Goal: Task Accomplishment & Management: Manage account settings

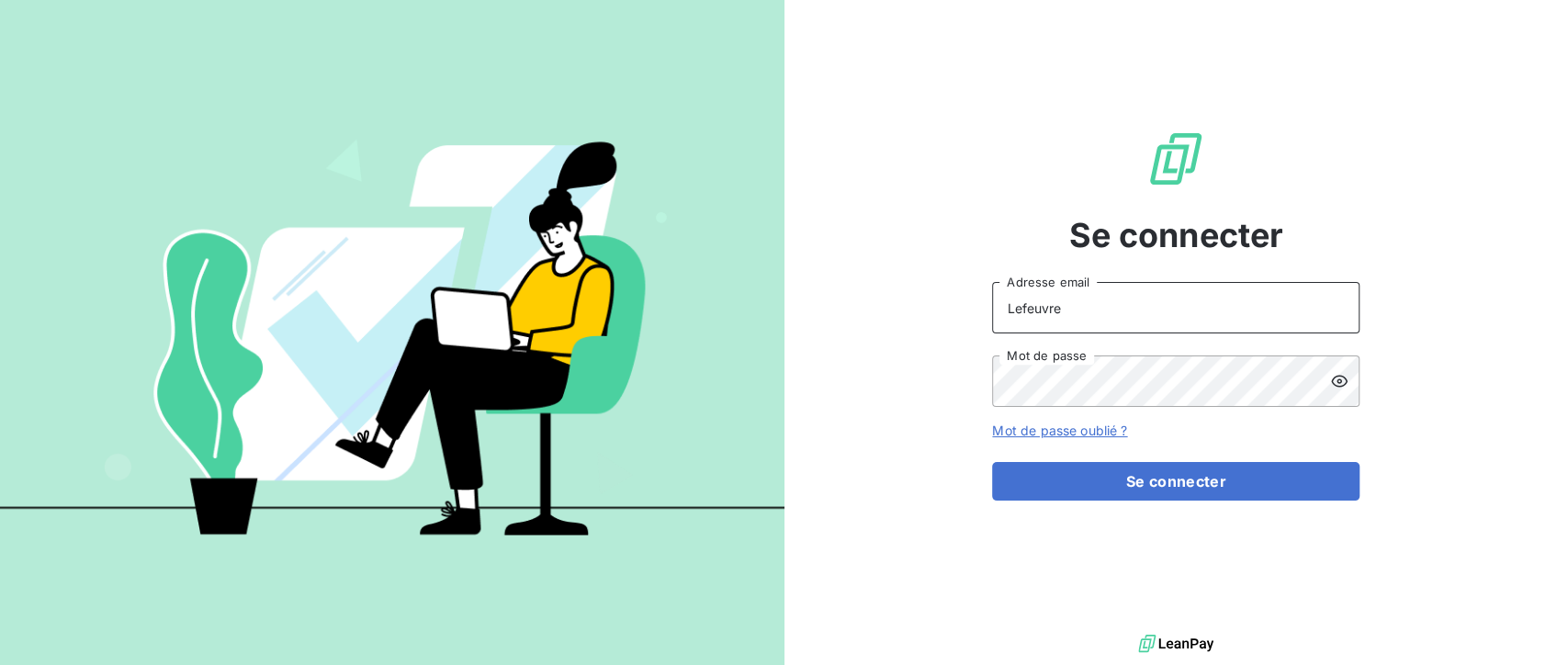
drag, startPoint x: 1094, startPoint y: 324, endPoint x: 979, endPoint y: 304, distance: 116.7
click at [979, 304] on div "Se connecter Lefeuvre Adresse email Mot de passe Mot de passe oublié ? Se conne…" at bounding box center [1177, 314] width 784 height 630
click at [1098, 299] on input "Lefeuvre" at bounding box center [1176, 307] width 368 height 51
drag, startPoint x: 1098, startPoint y: 299, endPoint x: 859, endPoint y: 309, distance: 239.2
click at [859, 309] on div "Se connecter Lefeuvre Adresse email Mot de passe Mot de passe oublié ? Se conne…" at bounding box center [1177, 314] width 784 height 630
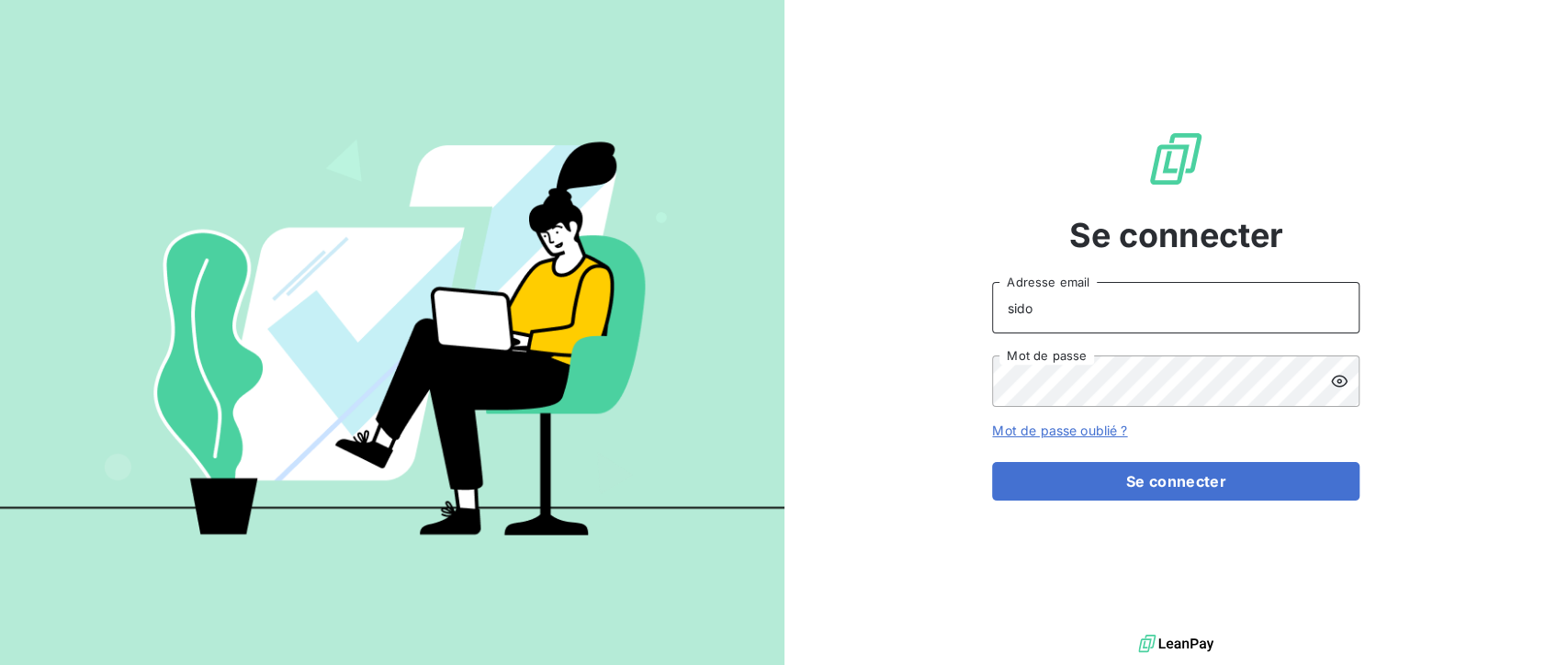
type input "[EMAIL_ADDRESS][DOMAIN_NAME]"
click at [857, 395] on div "Se connecter [EMAIL_ADDRESS][DOMAIN_NAME] Adresse email Mot de passe Mot de pas…" at bounding box center [1177, 314] width 784 height 630
click at [992, 462] on button "Se connecter" at bounding box center [1176, 481] width 368 height 38
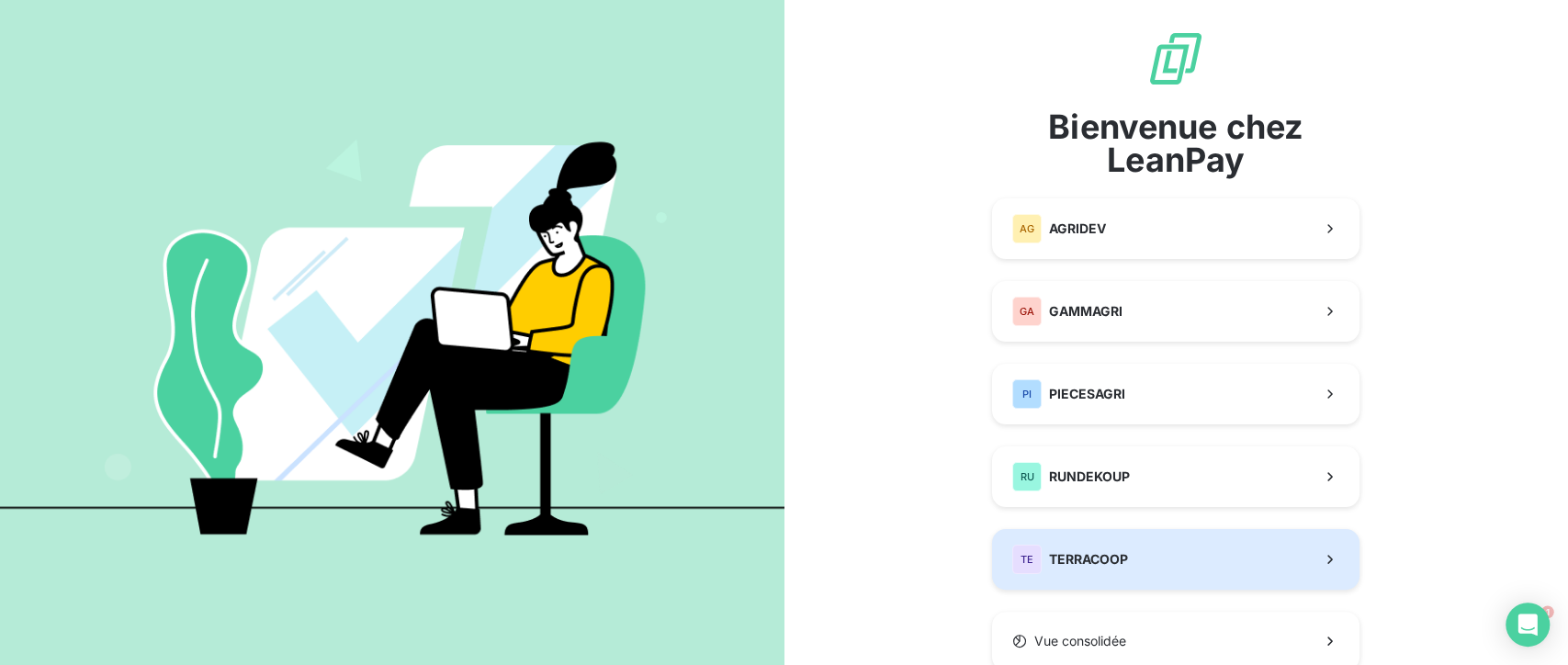
click at [1133, 575] on button "TE TERRACOOP" at bounding box center [1176, 560] width 368 height 61
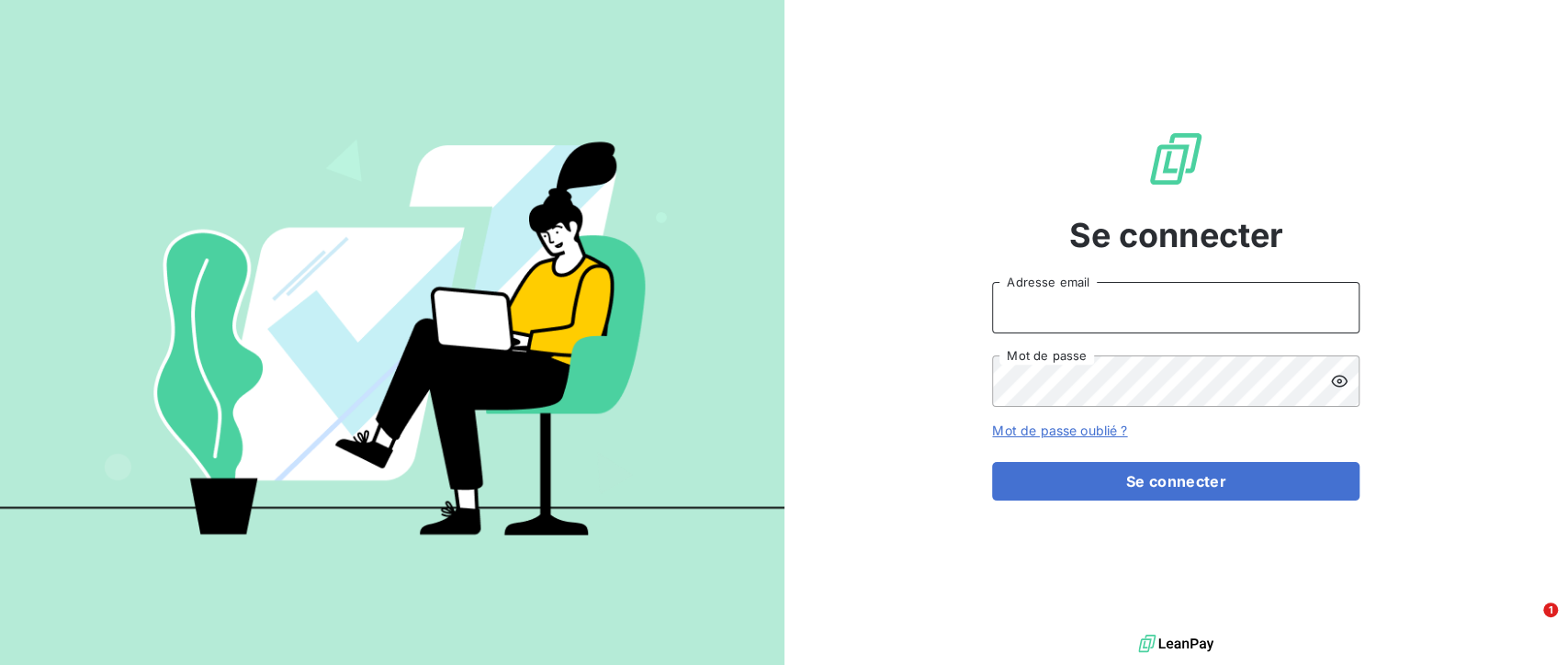
type input "Lefeuvre"
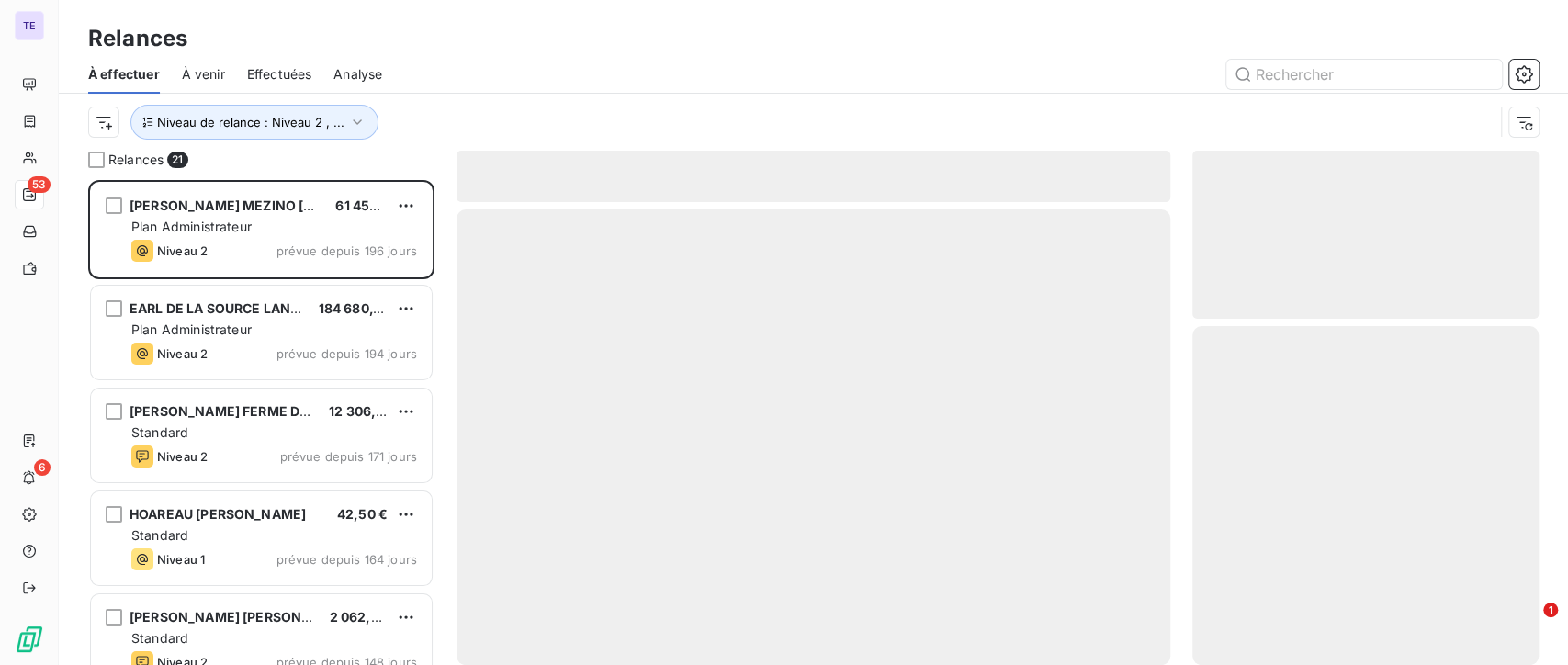
scroll to position [468, 331]
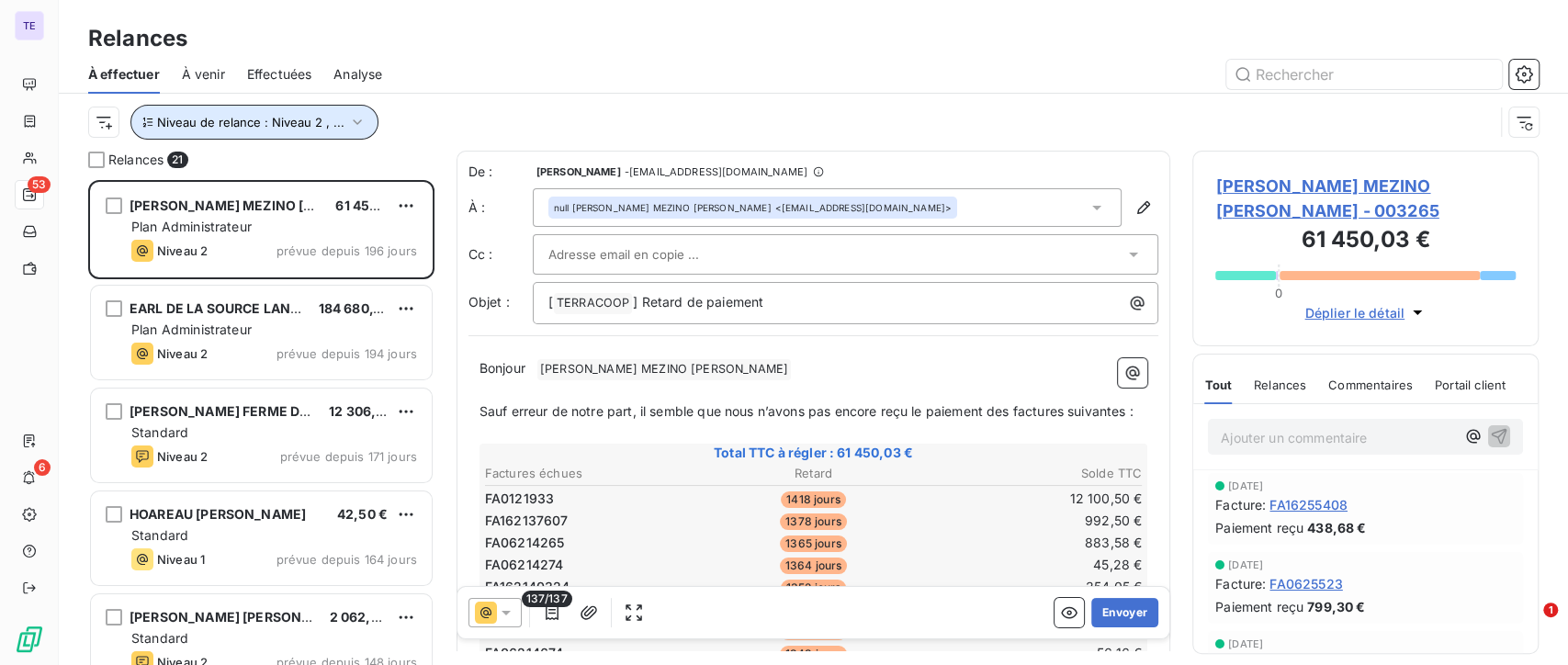
click at [323, 119] on span "Niveau de relance : Niveau 2 , ..." at bounding box center [250, 122] width 187 height 15
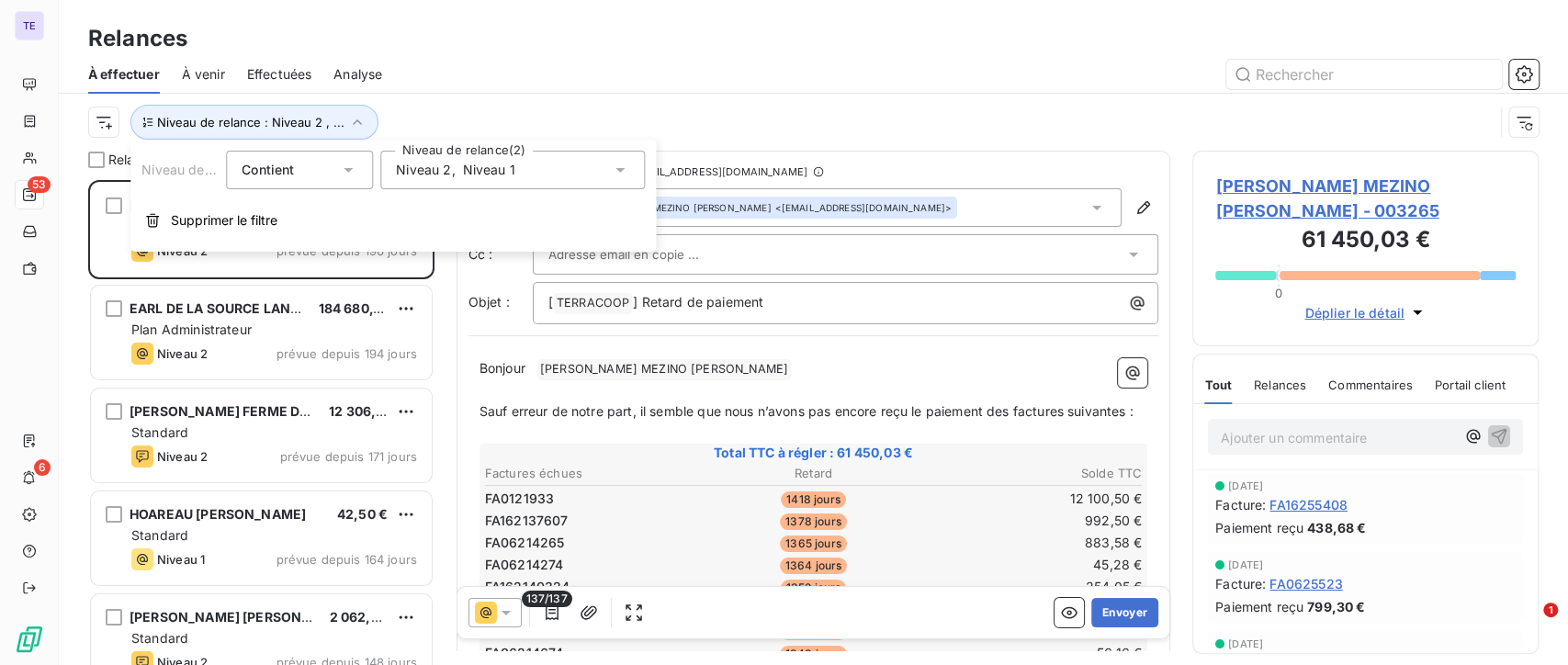
click at [458, 174] on div "Niveau 2 , Niveau 1" at bounding box center [455, 169] width 119 height 19
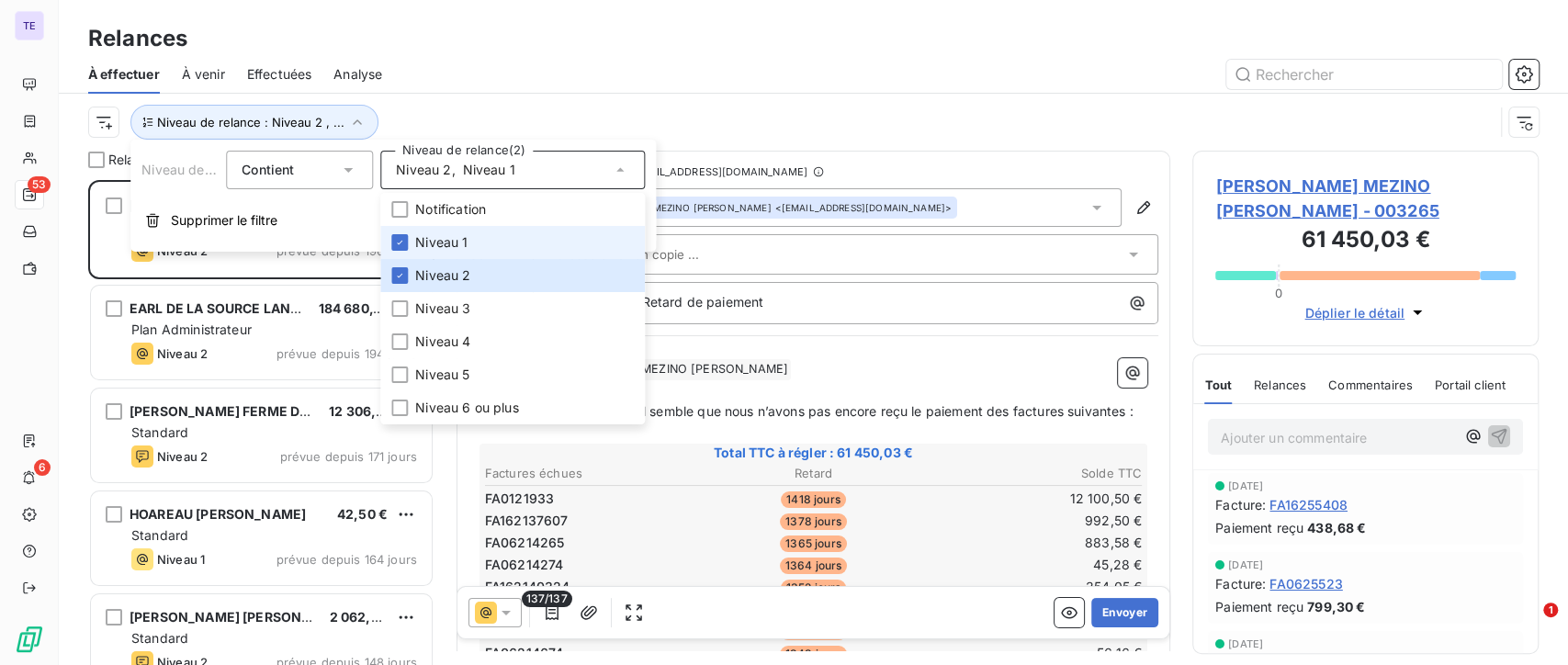
click at [458, 174] on div "Niveau 2 , Niveau 1" at bounding box center [455, 169] width 119 height 19
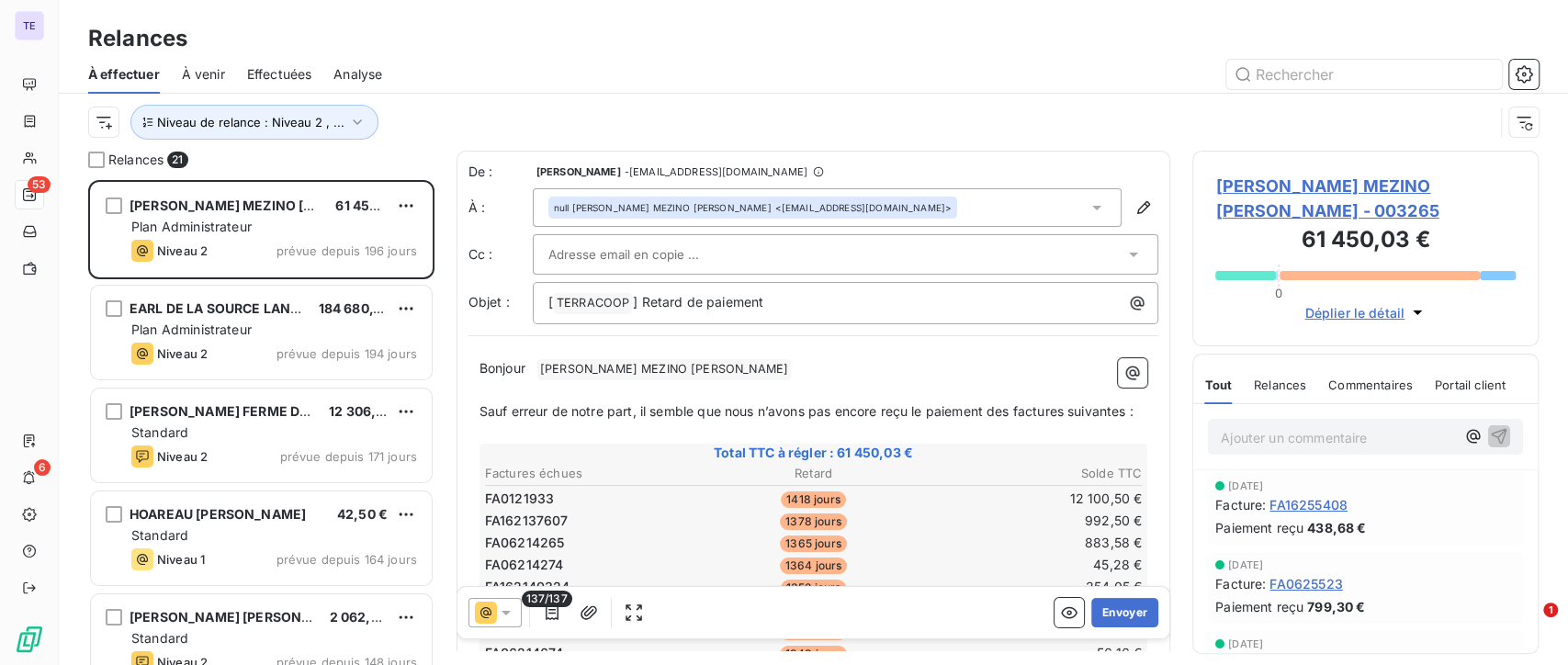
click at [548, 109] on div "Niveau de relance : Niveau 2 , ..." at bounding box center [790, 121] width 1405 height 34
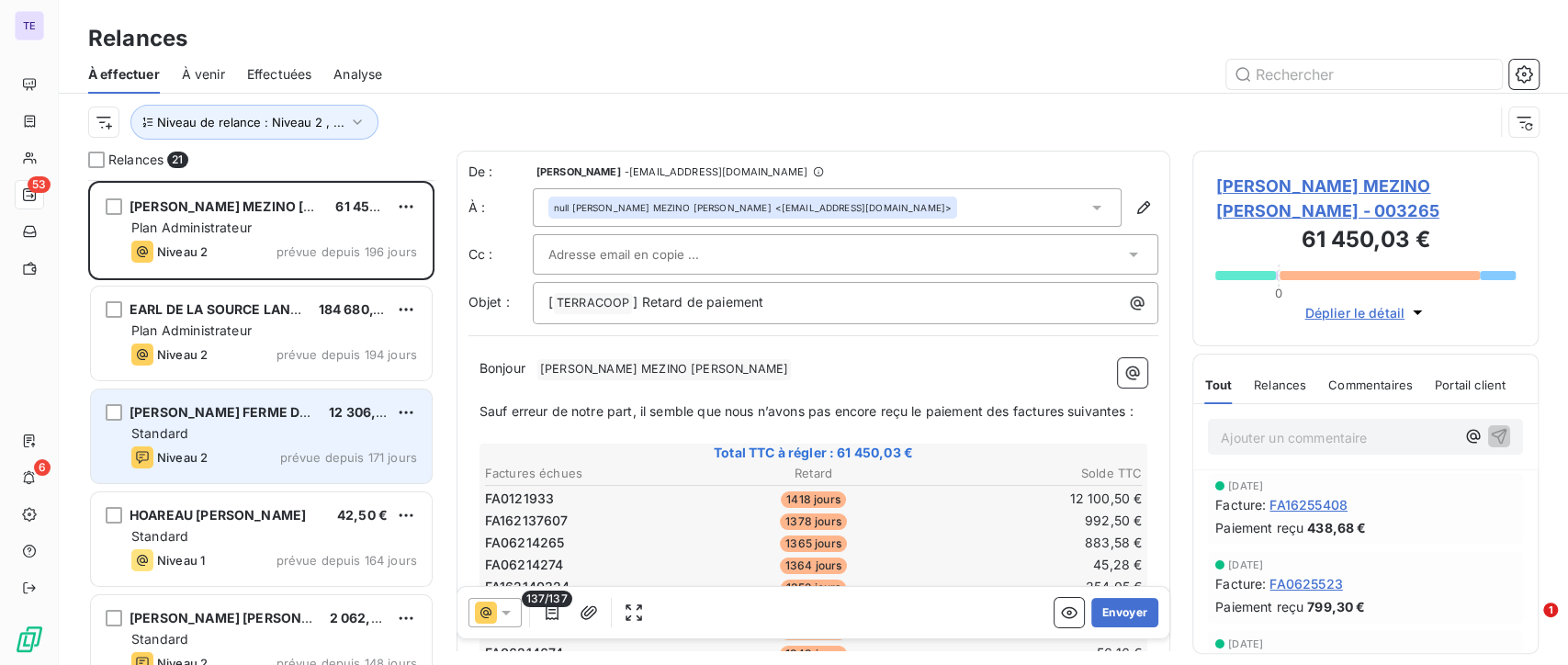
scroll to position [102, 0]
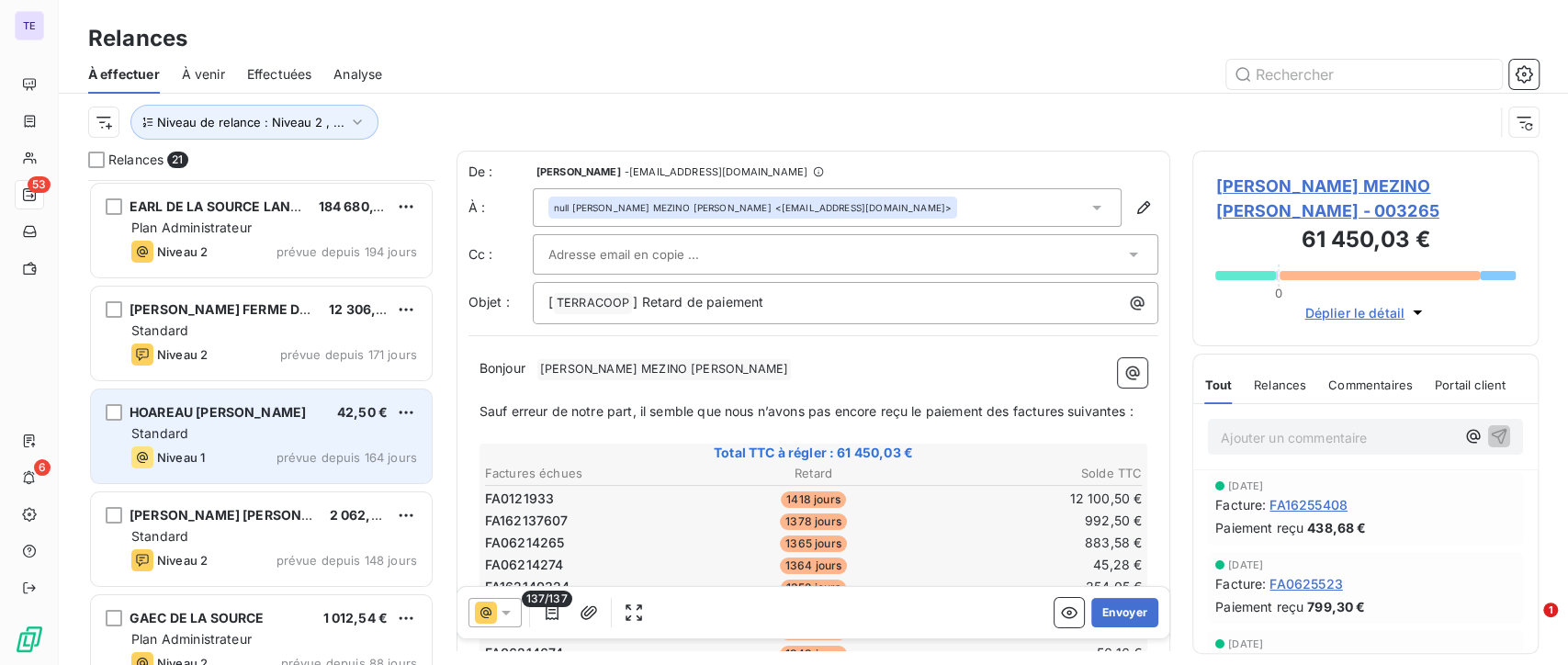
click at [361, 452] on span "prévue depuis 164 jours" at bounding box center [347, 457] width 141 height 15
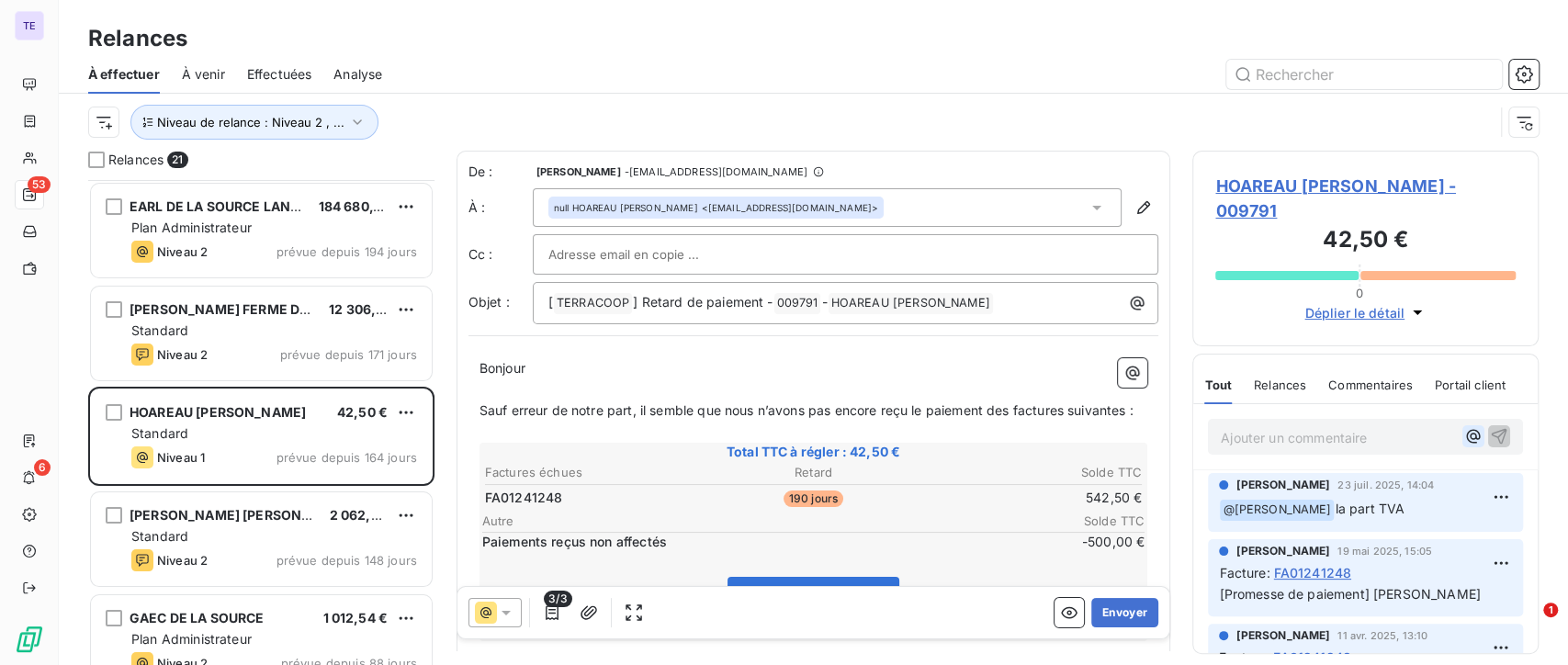
click at [1460, 425] on div "Ajouter un commentaire ﻿" at bounding box center [1366, 436] width 290 height 25
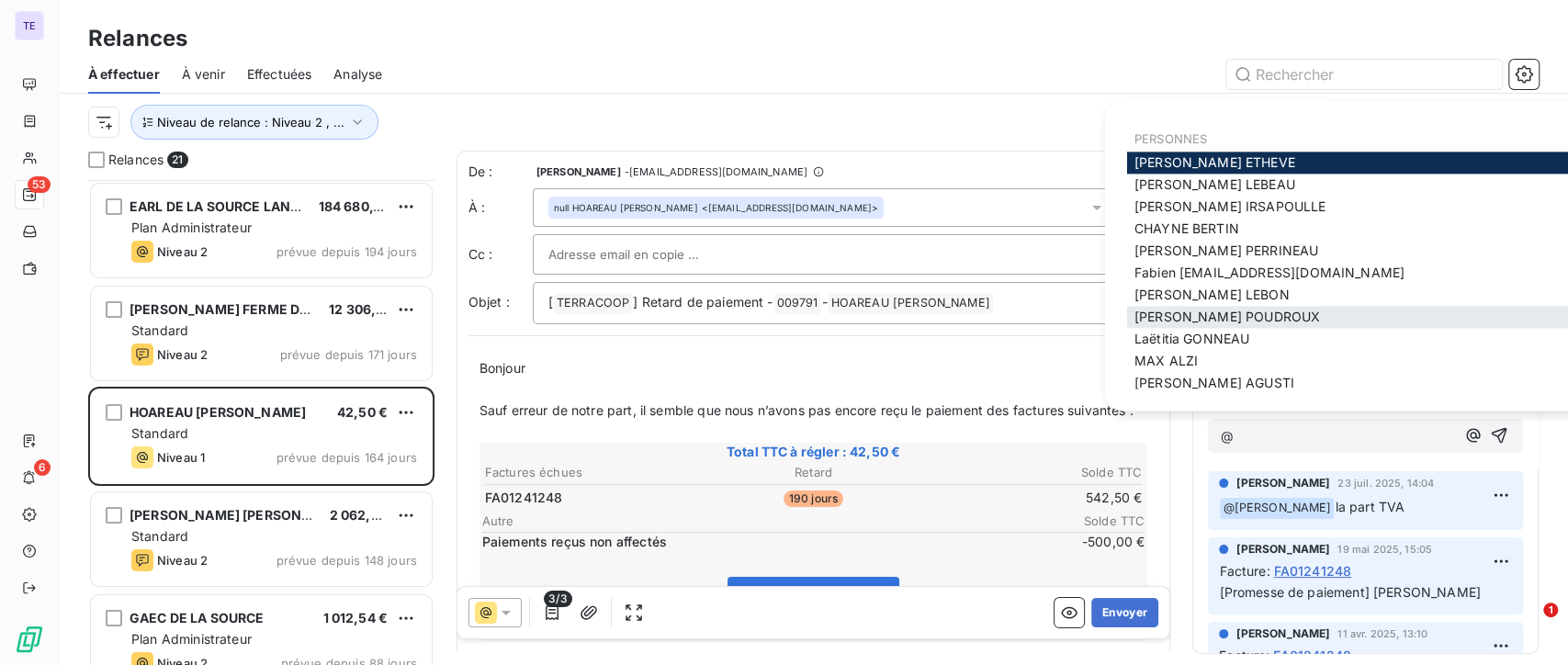
scroll to position [101, 0]
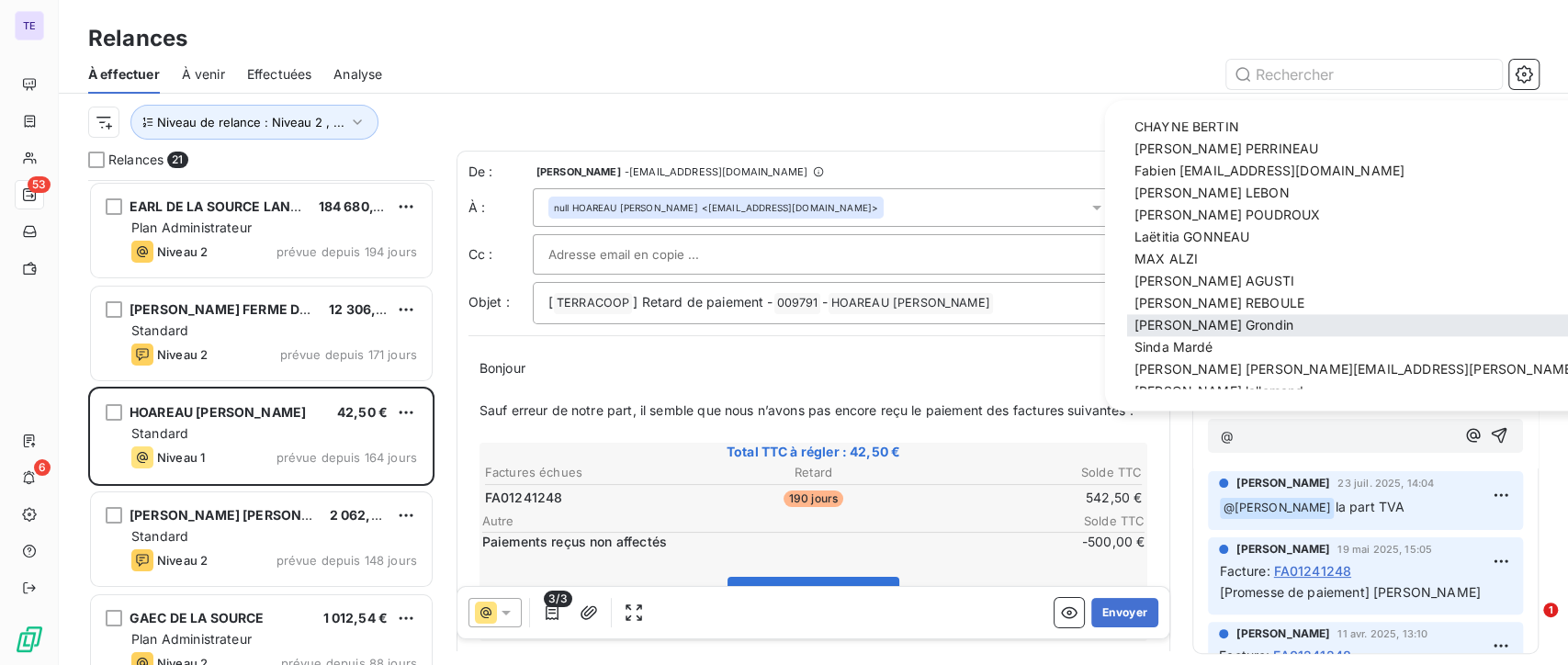
click at [1250, 321] on div "[PERSON_NAME]" at bounding box center [1464, 326] width 673 height 22
click at [1248, 321] on div "[PERSON_NAME]" at bounding box center [1464, 326] width 673 height 22
click at [1174, 322] on span "[PERSON_NAME]" at bounding box center [1213, 325] width 159 height 16
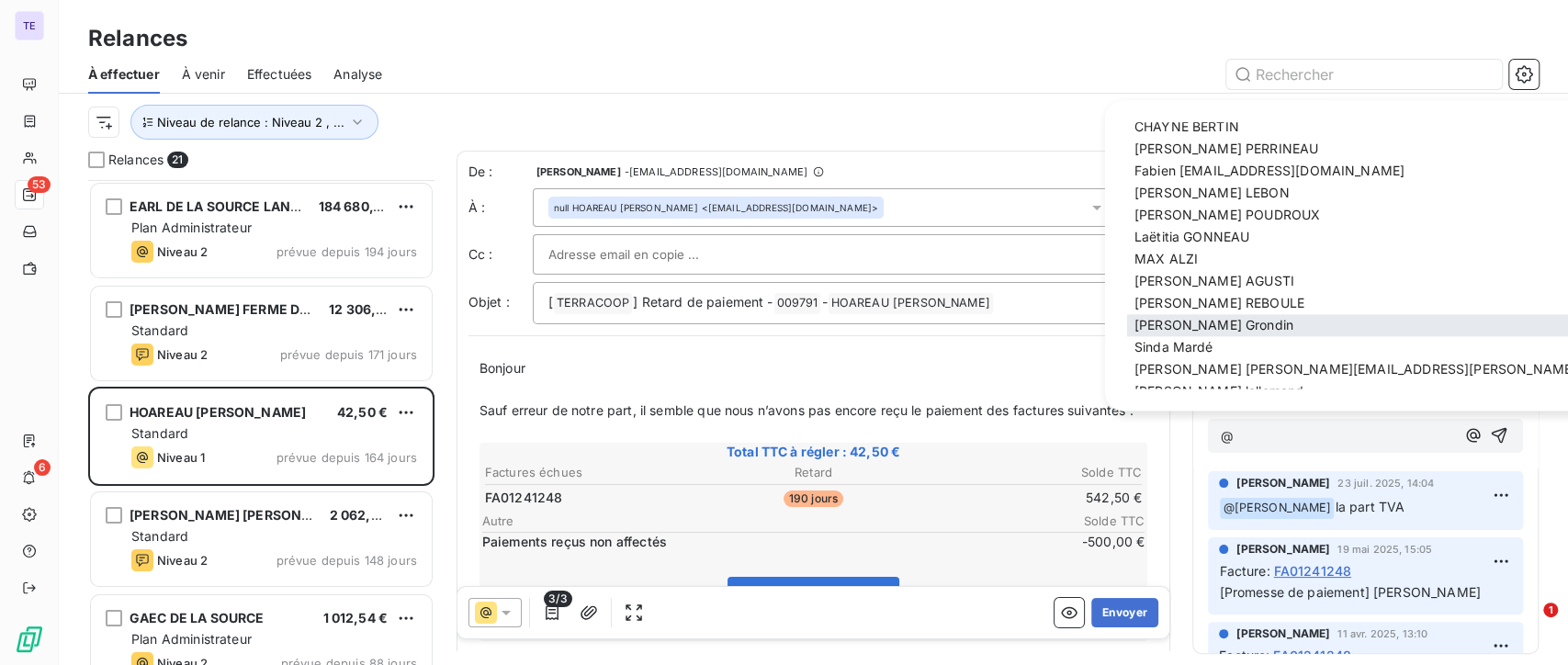
click at [1174, 322] on div "Relances 21 [PERSON_NAME] MEZINO [PERSON_NAME] 61 450,03 € Plan Administrateur …" at bounding box center [813, 408] width 1509 height 514
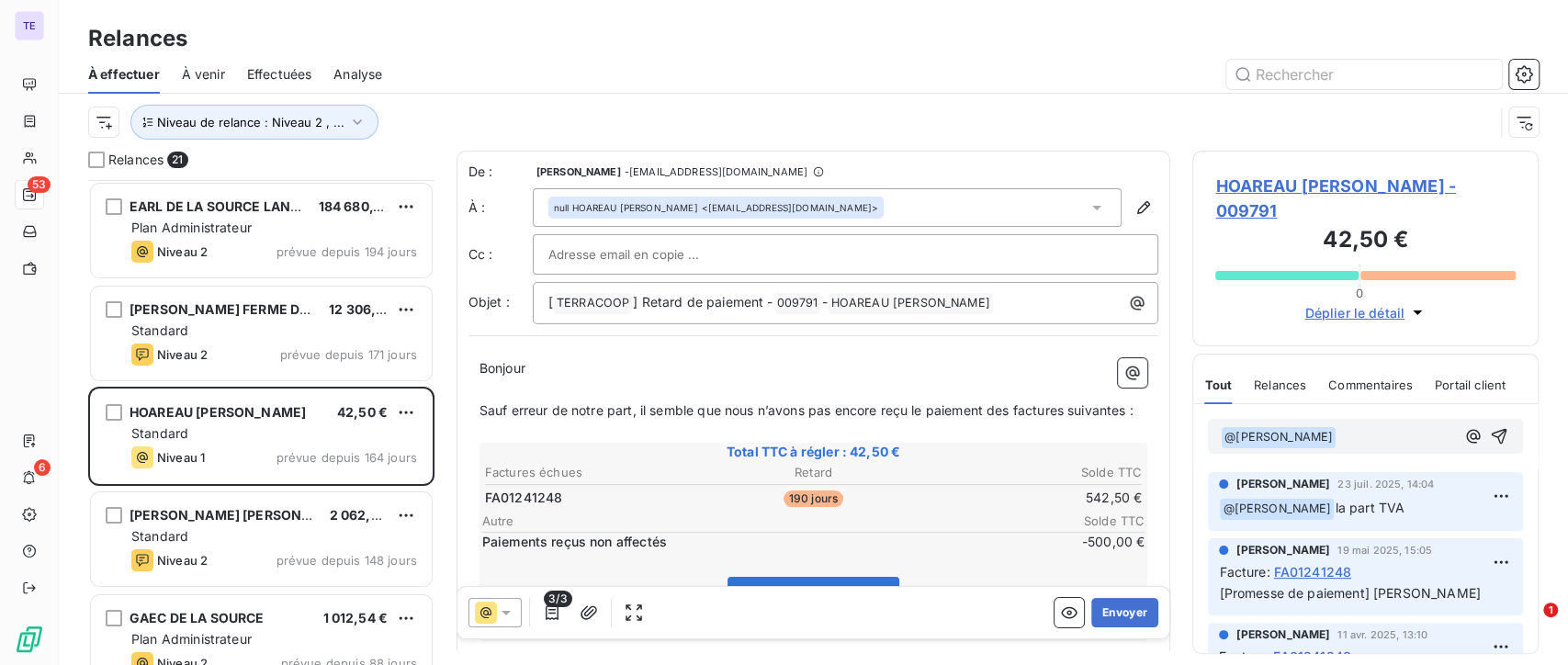
click at [1360, 426] on p "﻿ @ [PERSON_NAME] ﻿ ﻿" at bounding box center [1338, 436] width 235 height 22
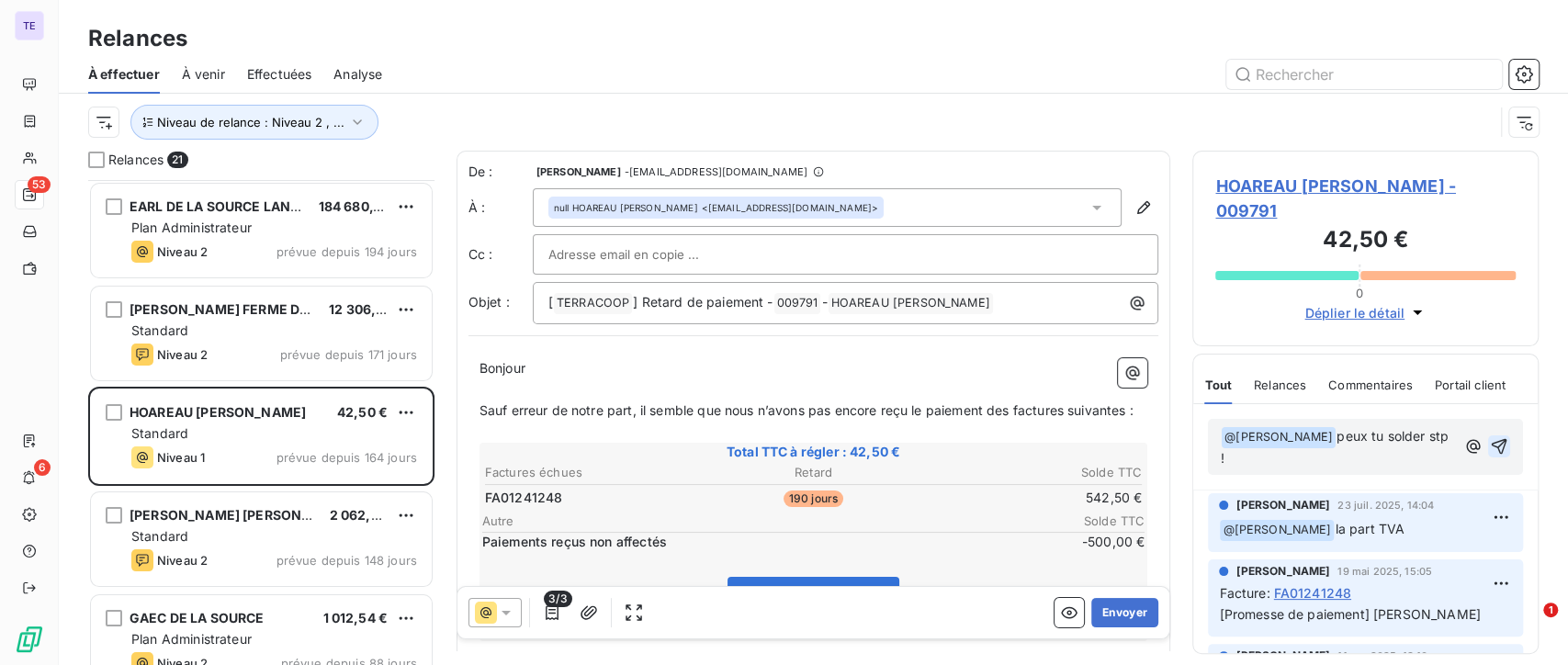
click at [1490, 437] on icon "button" at bounding box center [1499, 446] width 19 height 19
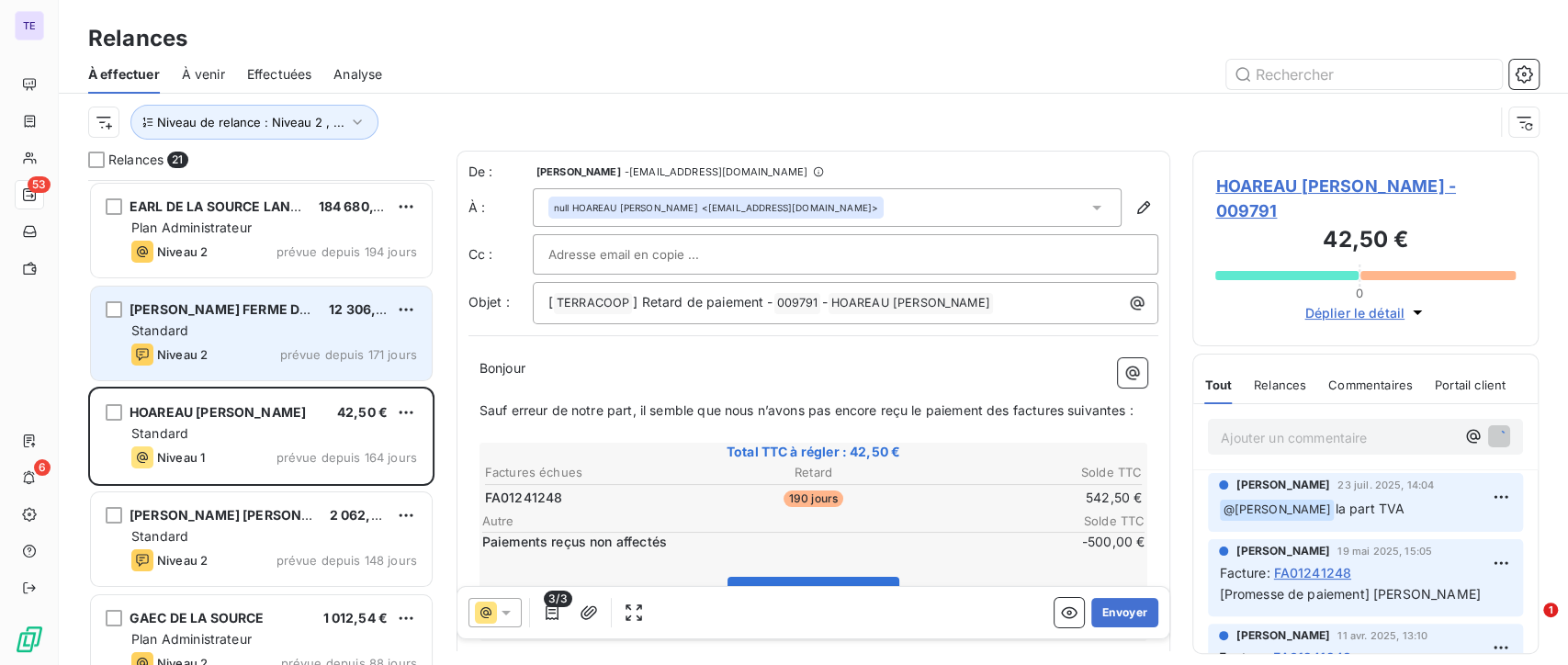
click at [338, 339] on div "Standard" at bounding box center [274, 330] width 286 height 19
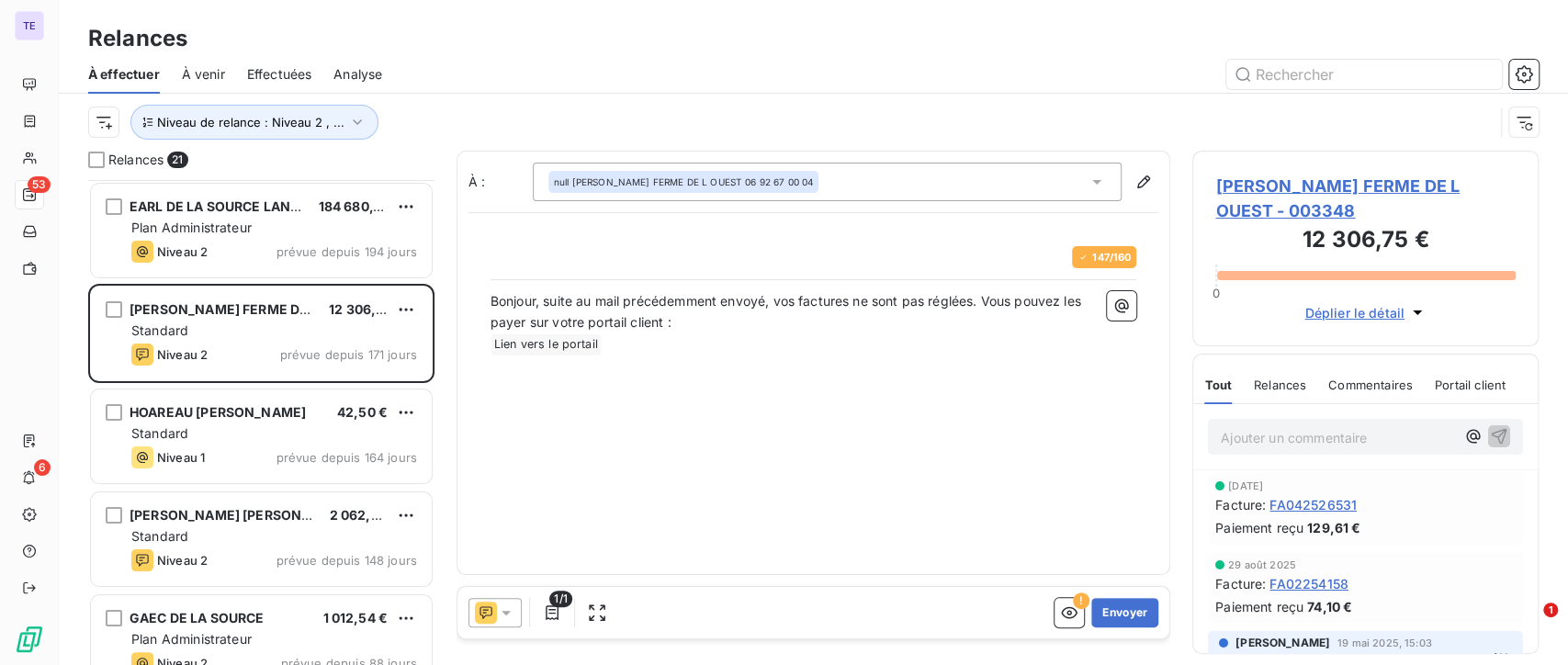
scroll to position [468, 331]
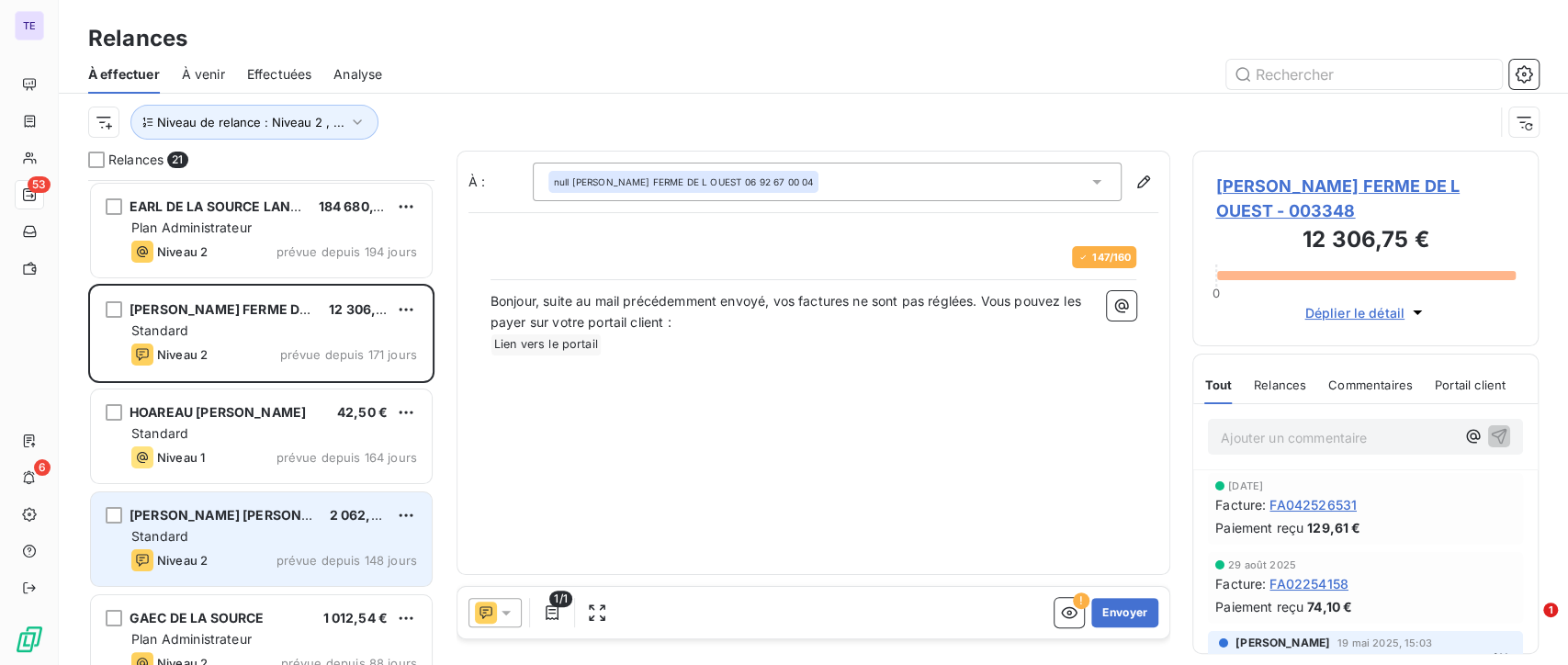
click at [367, 560] on span "prévue depuis 148 jours" at bounding box center [347, 560] width 141 height 15
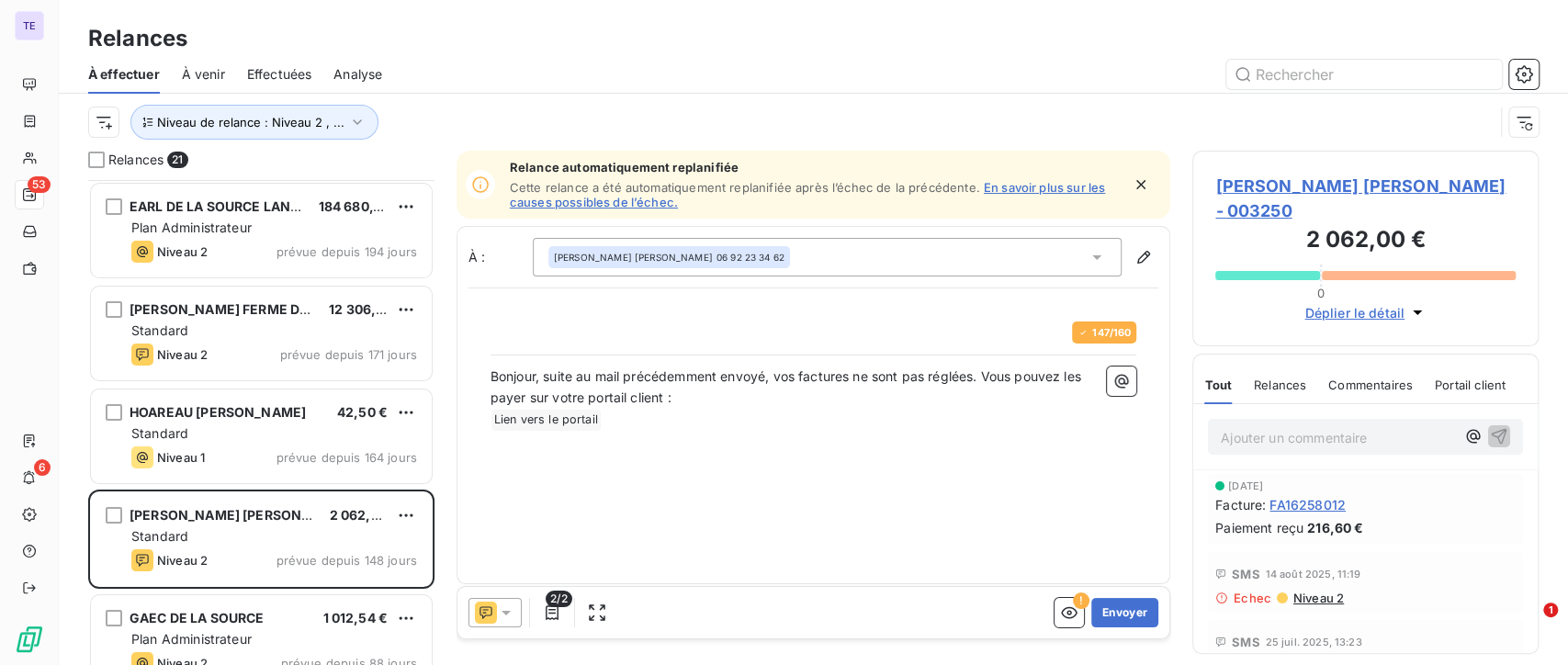
click at [500, 621] on icon at bounding box center [506, 612] width 19 height 19
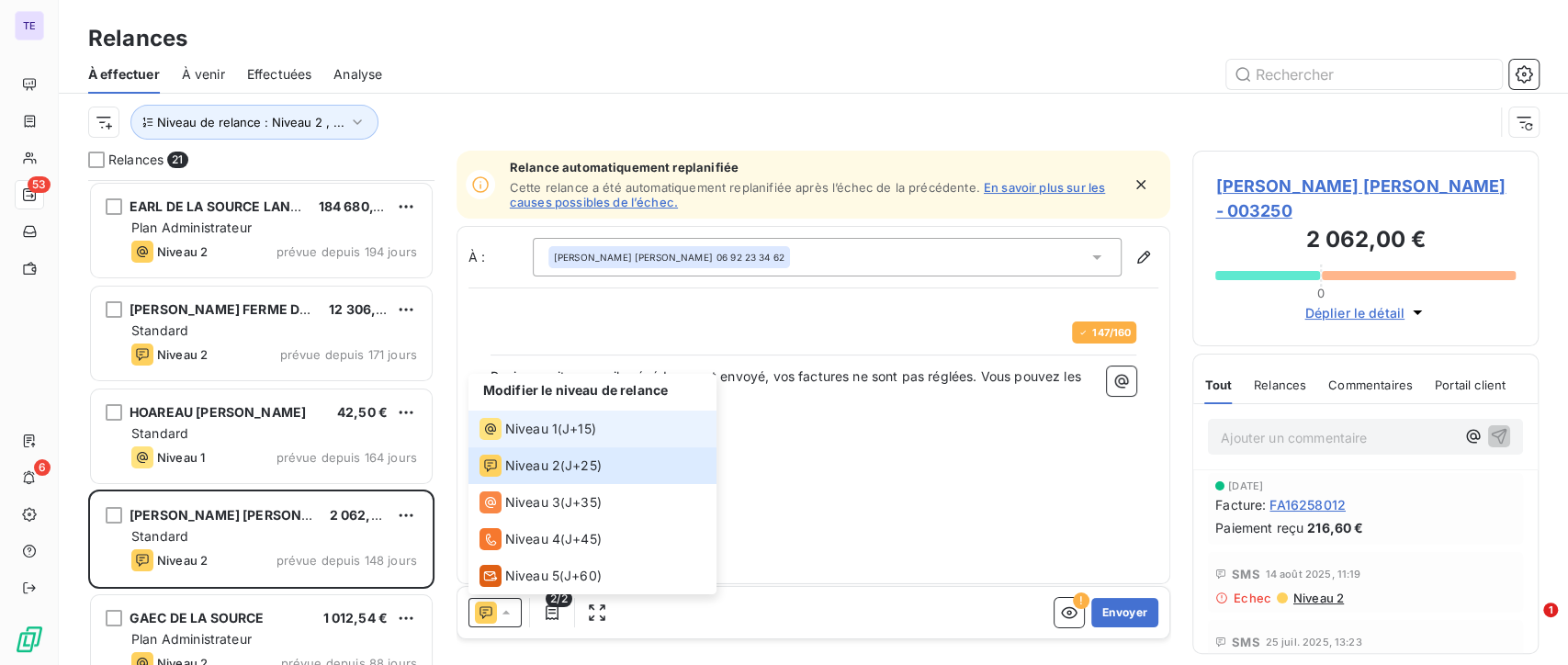
click at [576, 439] on li "Niveau 1 ( J+15 )" at bounding box center [592, 429] width 248 height 36
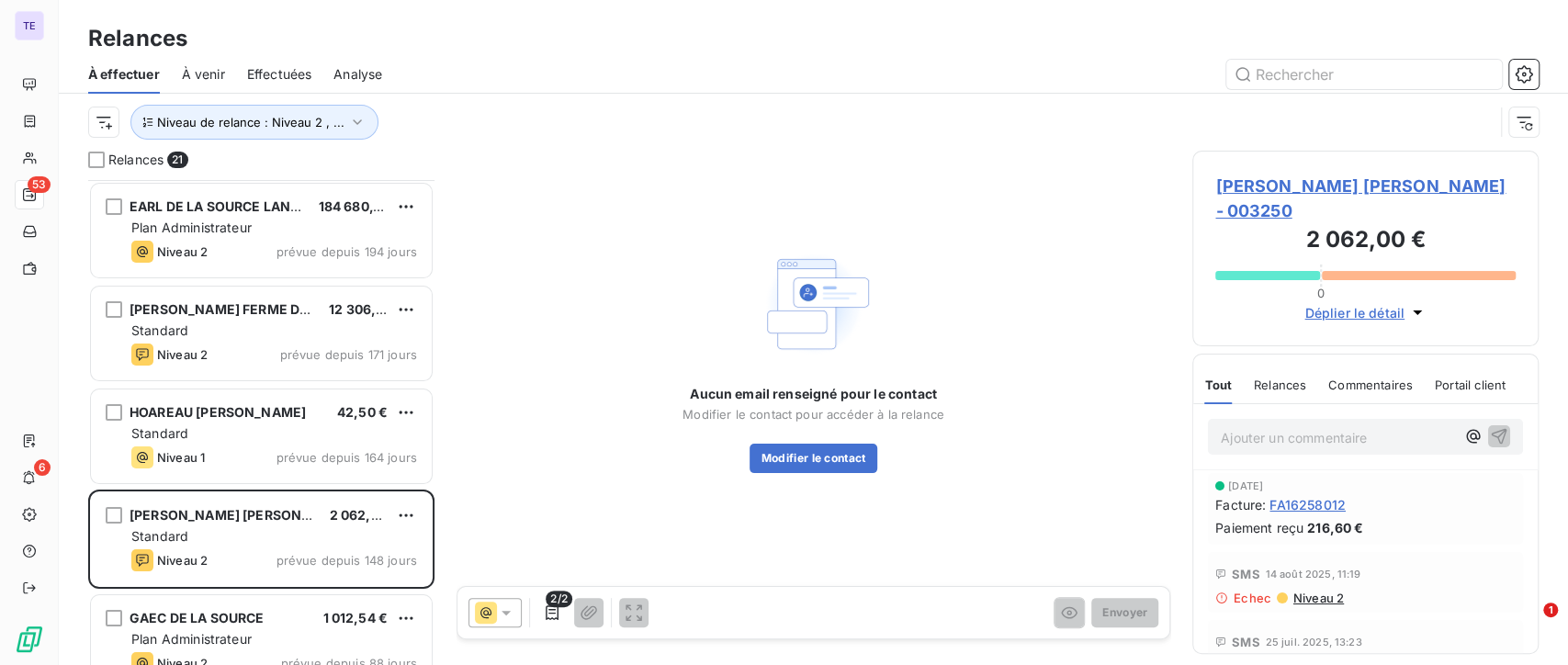
click at [1294, 192] on span "[PERSON_NAME] [PERSON_NAME] - 003250" at bounding box center [1365, 198] width 301 height 49
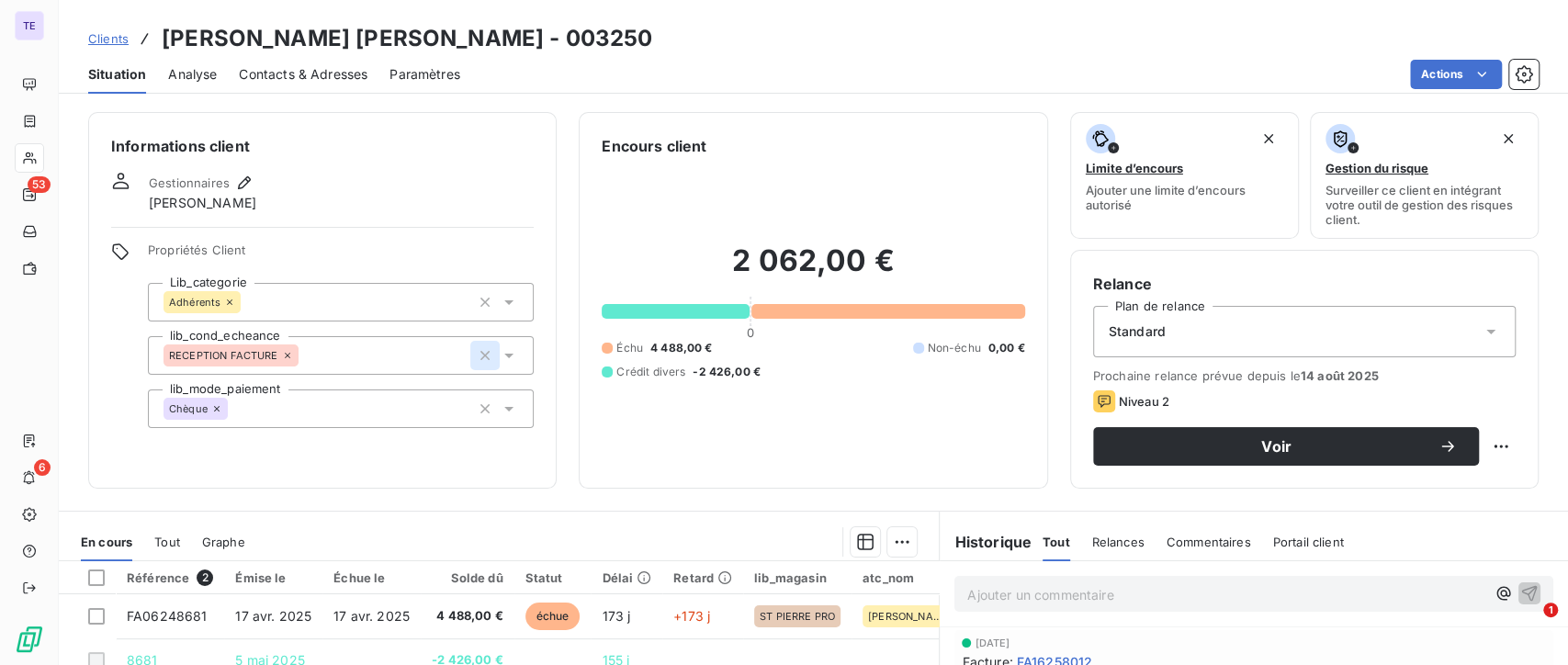
scroll to position [101, 0]
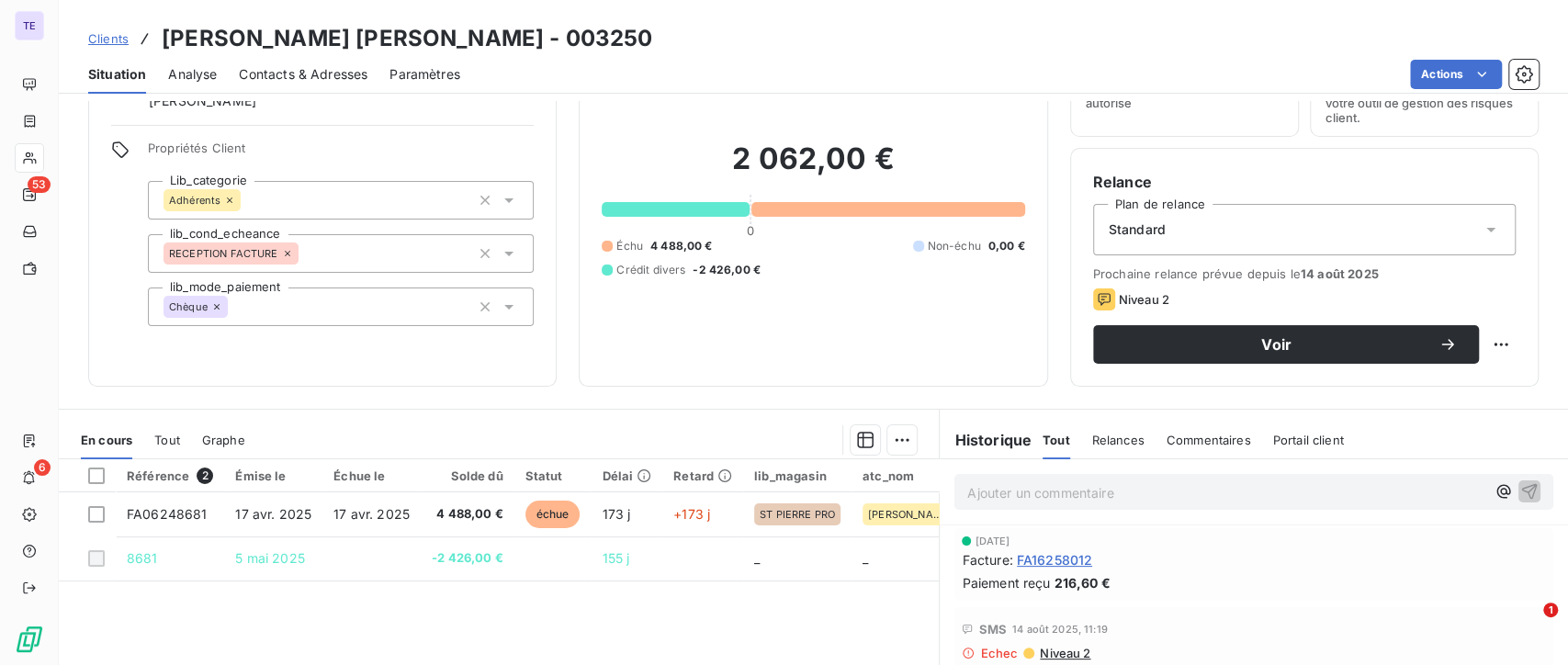
click at [339, 74] on span "Contacts & Adresses" at bounding box center [303, 74] width 128 height 19
